Goal: Information Seeking & Learning: Find contact information

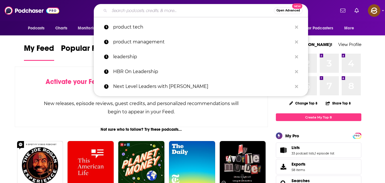
click at [198, 12] on input "Search podcasts, credits, & more..." at bounding box center [191, 10] width 164 height 9
paste input "Startup Growth"
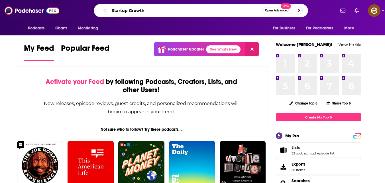
type input "Startup Growth"
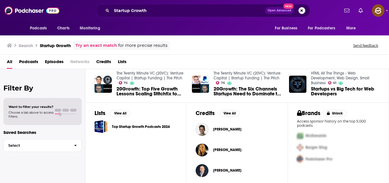
scroll to position [154, 0]
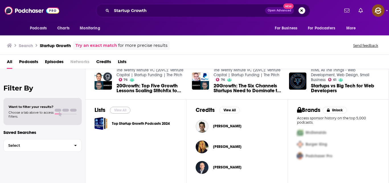
click at [126, 111] on button "View All" at bounding box center [120, 110] width 21 height 7
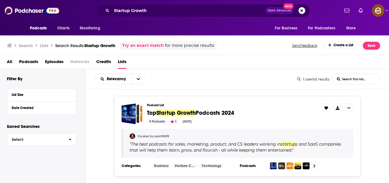
click at [198, 91] on div "Podcast List Top Startup Growth Podcasts 2024 9 Podcasts 1 Sep 17, 2025 Curated…" at bounding box center [238, 134] width 304 height 90
click at [138, 78] on icon "open menu" at bounding box center [138, 79] width 3 height 4
click at [195, 89] on div "Relevancy Relevancy By Rating Trending List Search Input Search this list... 1 …" at bounding box center [238, 79] width 304 height 20
click at [26, 59] on span "Podcasts" at bounding box center [28, 63] width 19 height 12
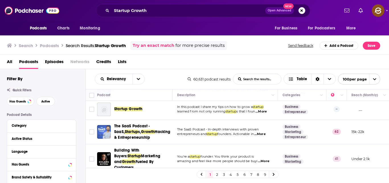
scroll to position [54, 0]
click at [236, 133] on span "founders. Actionable in" at bounding box center [235, 133] width 36 height 4
click at [263, 133] on span "...More" at bounding box center [259, 133] width 11 height 5
click at [229, 59] on div "All Podcasts Episodes Networks Credits Lists" at bounding box center [196, 63] width 378 height 12
click at [231, 112] on span "startup" at bounding box center [231, 111] width 11 height 4
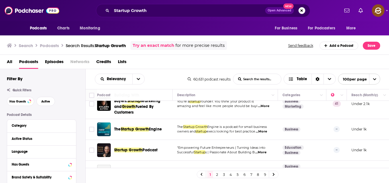
scroll to position [109, 0]
click at [256, 81] on Growth-list-search-input "List Search Input" at bounding box center [257, 79] width 48 height 10
click at [331, 80] on icon "Choose View" at bounding box center [329, 79] width 3 height 4
click at [299, 79] on span "Table" at bounding box center [302, 79] width 10 height 4
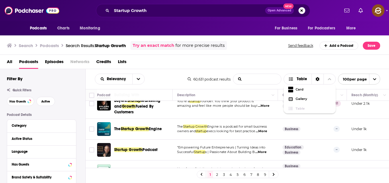
click at [254, 83] on Growth-list-search-input "List Search Input" at bounding box center [257, 79] width 48 height 10
click at [334, 95] on icon "Move" at bounding box center [336, 95] width 5 height 2
click at [342, 96] on icon "Column Actions" at bounding box center [342, 94] width 3 height 3
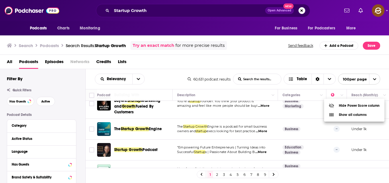
click at [140, 77] on div at bounding box center [194, 91] width 389 height 183
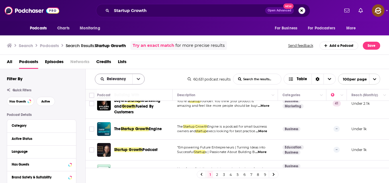
click at [137, 78] on icon "open menu" at bounding box center [138, 79] width 3 height 4
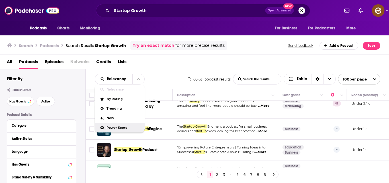
click at [116, 129] on span "Power Score" at bounding box center [124, 127] width 34 height 3
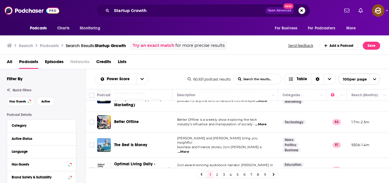
scroll to position [0, 0]
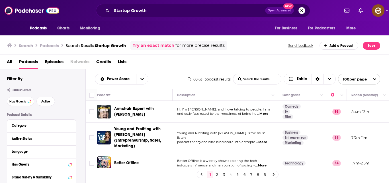
click at [227, 69] on div "Power Score List Search Input Search the results... Table 60,631 podcast result…" at bounding box center [238, 79] width 304 height 20
click at [193, 64] on div "All Podcasts Episodes Networks Credits Lists" at bounding box center [196, 63] width 378 height 12
click at [232, 134] on span "Young and Profiting with [PERSON_NAME] is the must-listen" at bounding box center [221, 135] width 89 height 9
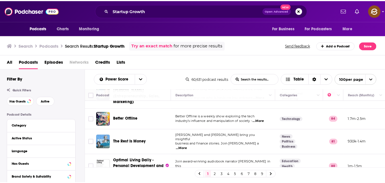
scroll to position [44, 0]
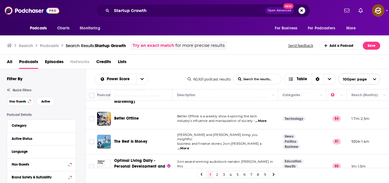
click at [266, 119] on span "...More" at bounding box center [260, 121] width 11 height 5
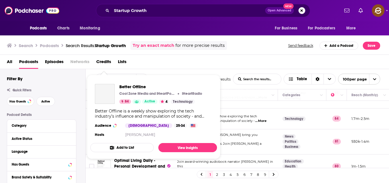
click at [105, 107] on div "Better Offline Cool Zone Media and iHeartPodcasts iHeartRadio 84 Active 4 Techn…" at bounding box center [153, 111] width 127 height 64
click at [136, 88] on span "Better Offline" at bounding box center [162, 86] width 87 height 5
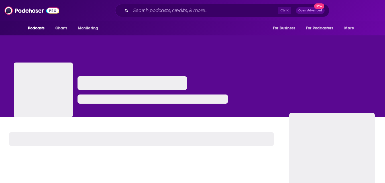
scroll to position [10, 0]
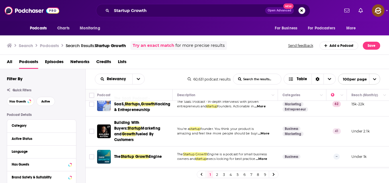
scroll to position [82, 0]
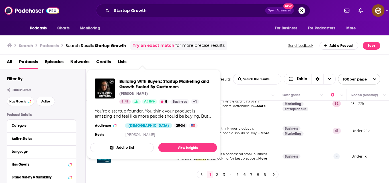
click at [237, 109] on td "The SaaS Podcast - In-depth interviews with proven entrepreneurs and startup fo…" at bounding box center [225, 104] width 105 height 24
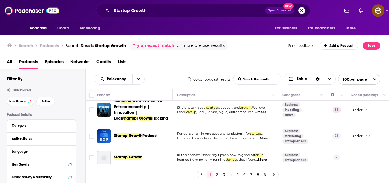
scroll to position [0, 0]
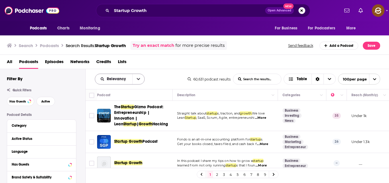
click at [138, 79] on icon "open menu" at bounding box center [138, 79] width 3 height 4
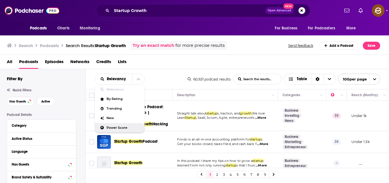
click at [118, 128] on span "Power Score" at bounding box center [124, 127] width 34 height 3
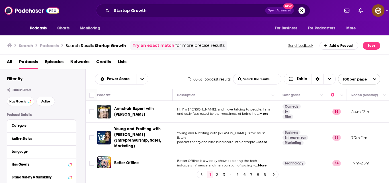
click at [258, 117] on td "Hi, I’m [PERSON_NAME], and I love talking to people. I am endlessly fascinated …" at bounding box center [225, 112] width 105 height 22
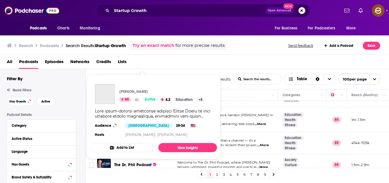
scroll to position [95, 0]
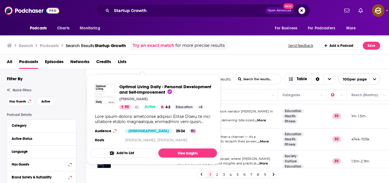
click at [224, 118] on td "Join award-winning audiobook narrator [PERSON_NAME] in this [MEDICAL_DATA] acce…" at bounding box center [225, 116] width 105 height 24
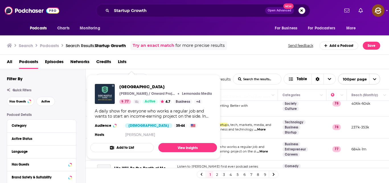
scroll to position [312, 0]
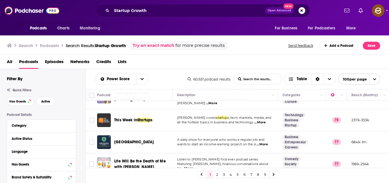
click at [242, 131] on td "A daily show for everyone who works a regular job and wants to start an income-…" at bounding box center [225, 142] width 105 height 22
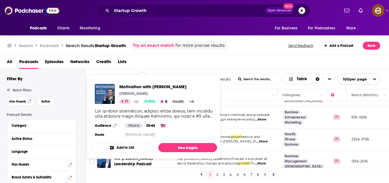
scroll to position [1061, 0]
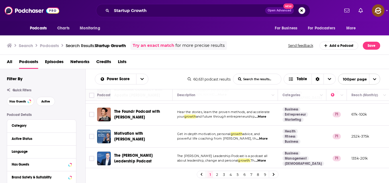
click at [256, 125] on td "Get in-depth motivation, [MEDICAL_DATA] advice, and powerful life coaching from…" at bounding box center [225, 136] width 105 height 22
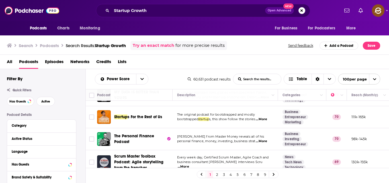
scroll to position [1320, 0]
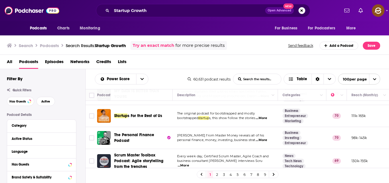
click at [262, 138] on span "...More" at bounding box center [261, 140] width 11 height 5
click at [237, 149] on td "Every week day, Certified Scrum Master, Agile Coach and business consultant [PE…" at bounding box center [225, 161] width 105 height 24
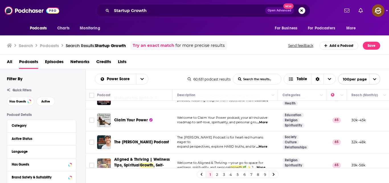
scroll to position [2138, 0]
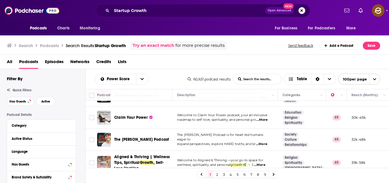
click at [215, 173] on link "2" at bounding box center [217, 174] width 6 height 7
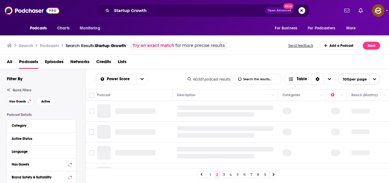
click at [374, 80] on icon "open menu" at bounding box center [375, 79] width 4 height 4
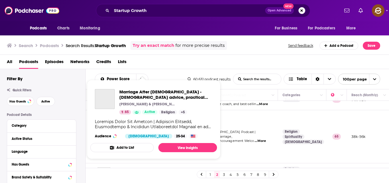
scroll to position [54, 0]
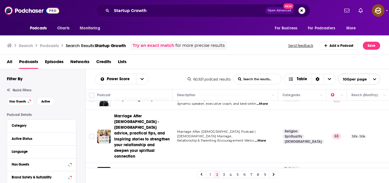
click at [232, 138] on span "Relationship & Parenting Encouragement Welco" at bounding box center [215, 140] width 77 height 4
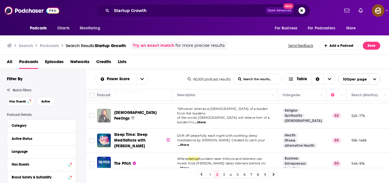
scroll to position [595, 0]
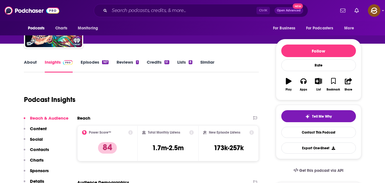
scroll to position [50, 0]
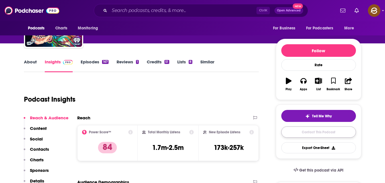
click at [322, 133] on link "Contact This Podcast" at bounding box center [318, 131] width 75 height 11
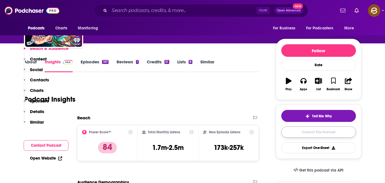
scroll to position [542, 0]
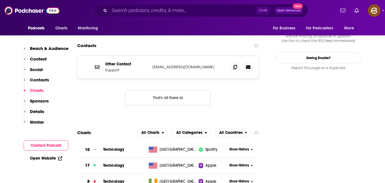
click at [33, 81] on p "Contacts" at bounding box center [39, 79] width 19 height 5
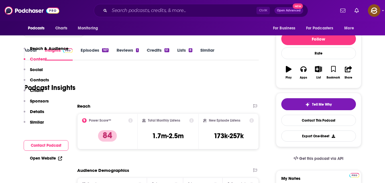
scroll to position [0, 0]
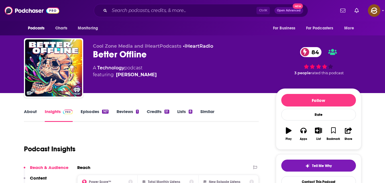
click at [131, 113] on link "Reviews 1" at bounding box center [128, 115] width 22 height 13
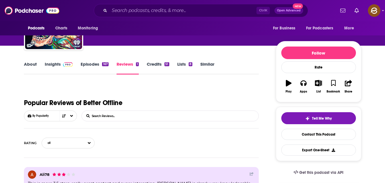
scroll to position [52, 0]
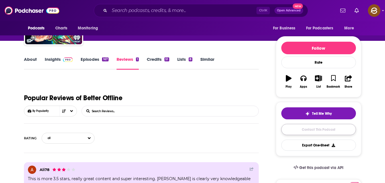
click at [306, 128] on link "Contact This Podcast" at bounding box center [318, 129] width 75 height 11
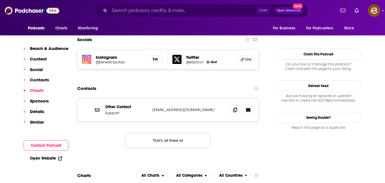
scroll to position [499, 0]
click at [46, 77] on p "Contacts" at bounding box center [39, 79] width 19 height 5
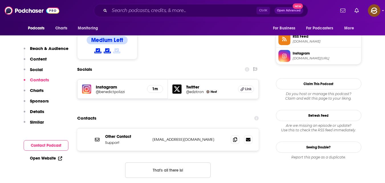
scroll to position [463, 0]
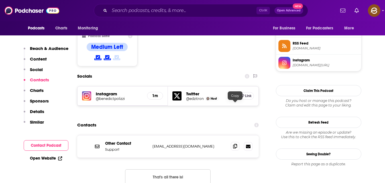
click at [233, 142] on span at bounding box center [235, 146] width 9 height 9
